Goal: Check status: Check status

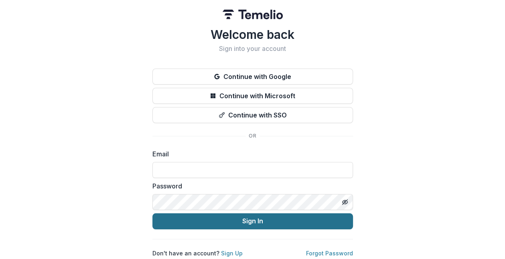
type input "**********"
click at [263, 222] on button "Sign In" at bounding box center [252, 221] width 201 height 16
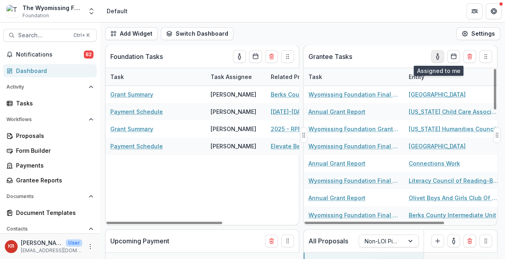
click at [438, 59] on icon "toggle-assigned-to-me" at bounding box center [437, 58] width 2 height 4
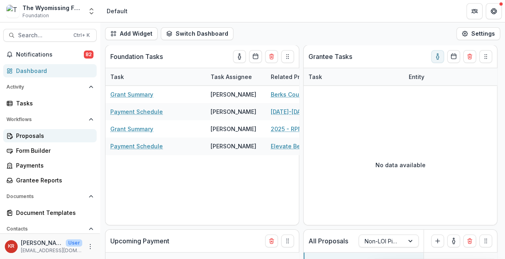
click at [45, 138] on div "Proposals" at bounding box center [53, 136] width 74 height 8
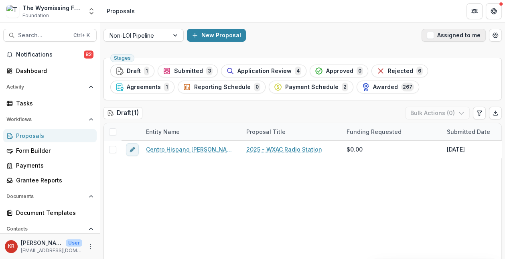
click at [428, 36] on span "button" at bounding box center [430, 35] width 7 height 7
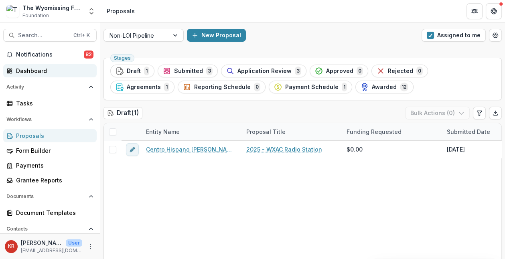
click at [26, 71] on div "Dashboard" at bounding box center [53, 71] width 74 height 8
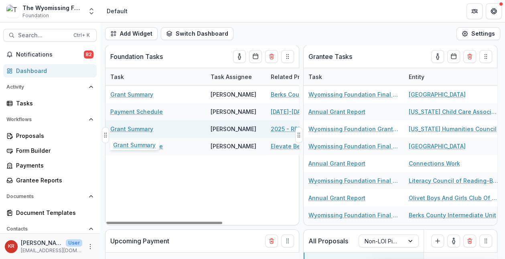
click at [128, 130] on link "Grant Summary" at bounding box center [131, 129] width 43 height 8
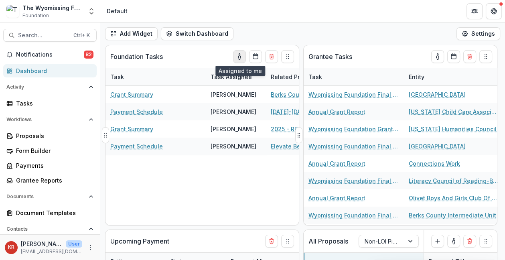
click at [240, 57] on icon "toggle-assigned-to-me" at bounding box center [239, 56] width 6 height 6
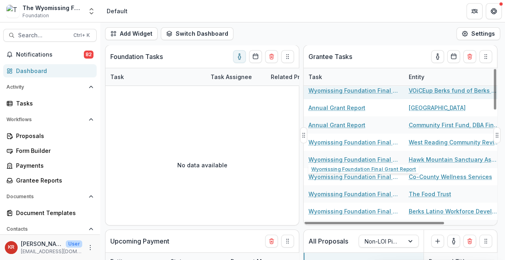
scroll to position [16, 0]
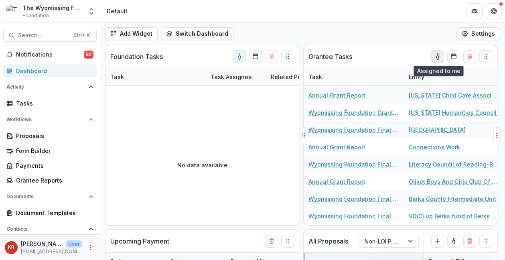
click at [436, 57] on icon "toggle-assigned-to-me" at bounding box center [437, 56] width 6 height 6
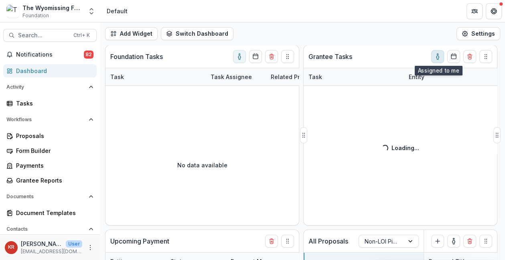
scroll to position [0, 0]
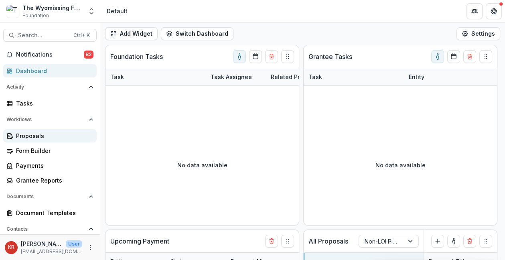
click at [47, 136] on div "Proposals" at bounding box center [53, 136] width 74 height 8
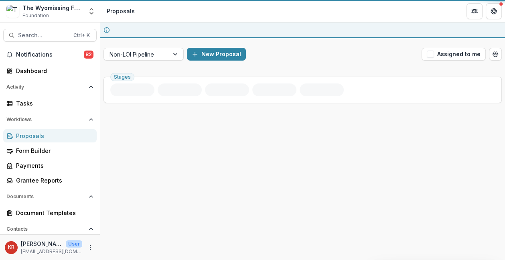
click at [47, 136] on div "Proposals" at bounding box center [53, 136] width 74 height 8
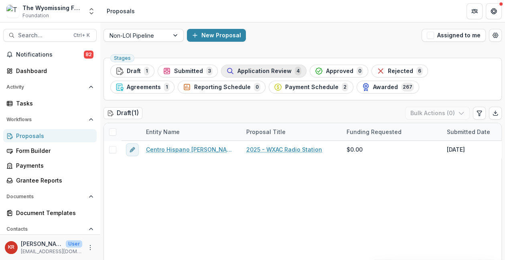
click at [262, 71] on span "Application Review" at bounding box center [264, 71] width 54 height 7
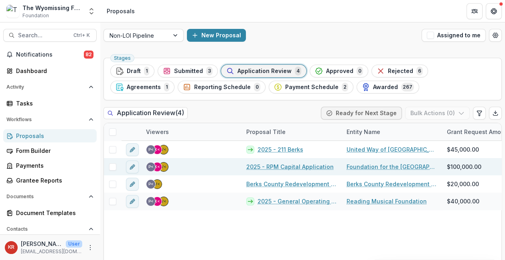
scroll to position [10, 0]
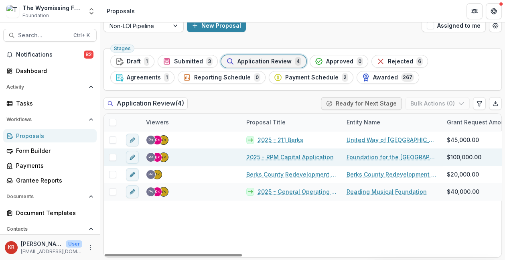
click at [299, 156] on link "2025 - RPM Capital Application" at bounding box center [289, 157] width 87 height 8
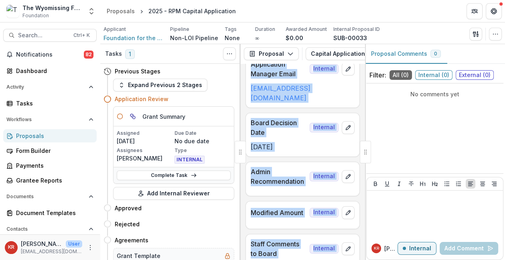
scroll to position [50, 0]
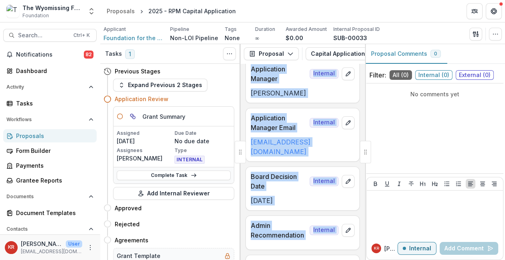
click at [63, 135] on div "Proposals" at bounding box center [53, 136] width 74 height 8
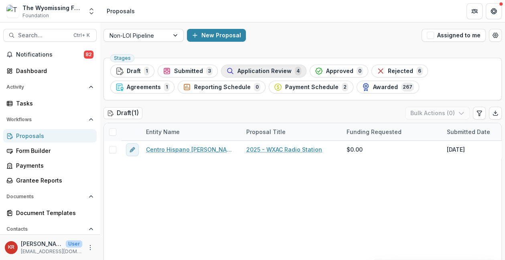
click at [251, 69] on span "Application Review" at bounding box center [264, 71] width 54 height 7
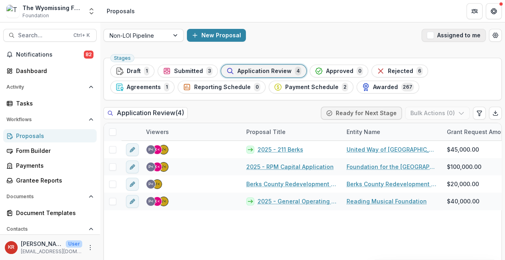
click at [430, 35] on span "button" at bounding box center [430, 35] width 7 height 7
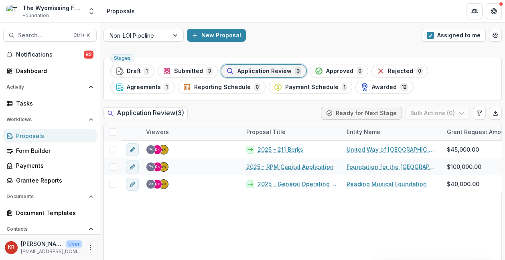
click at [265, 73] on div "Application Review 3" at bounding box center [263, 71] width 75 height 9
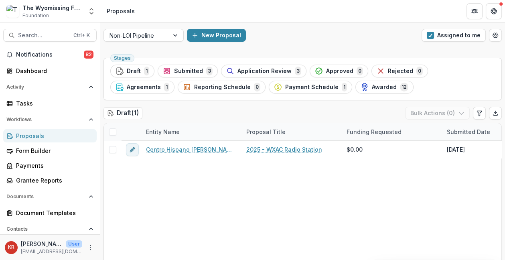
click at [192, 70] on span "Submitted" at bounding box center [188, 71] width 29 height 7
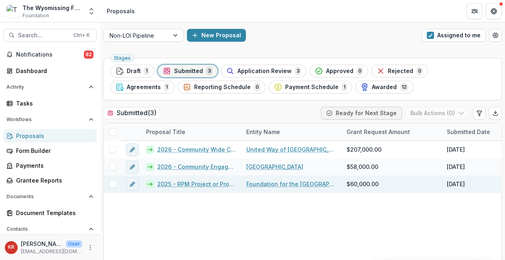
click at [283, 184] on link "Foundation for the [GEOGRAPHIC_DATA]" at bounding box center [291, 184] width 91 height 8
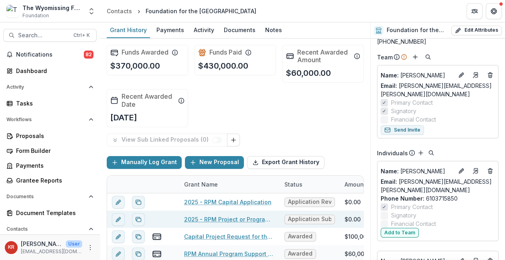
click at [277, 216] on div "2025 - RPM Project or Program Application" at bounding box center [229, 219] width 100 height 17
click at [270, 218] on link "2025 - RPM Project or Program Application" at bounding box center [229, 219] width 91 height 8
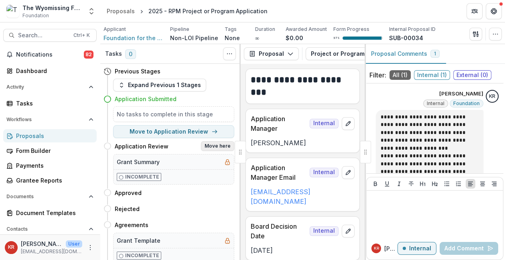
click at [217, 145] on button "Move here" at bounding box center [217, 146] width 33 height 10
select select "**********"
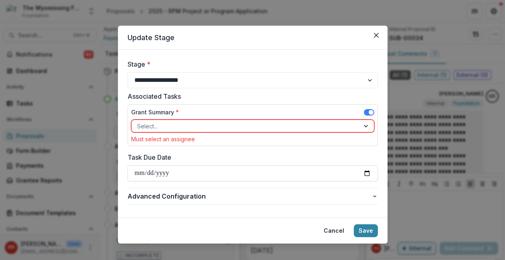
click at [377, 36] on icon "Close" at bounding box center [376, 35] width 5 height 5
